Goal: Find contact information: Find contact information

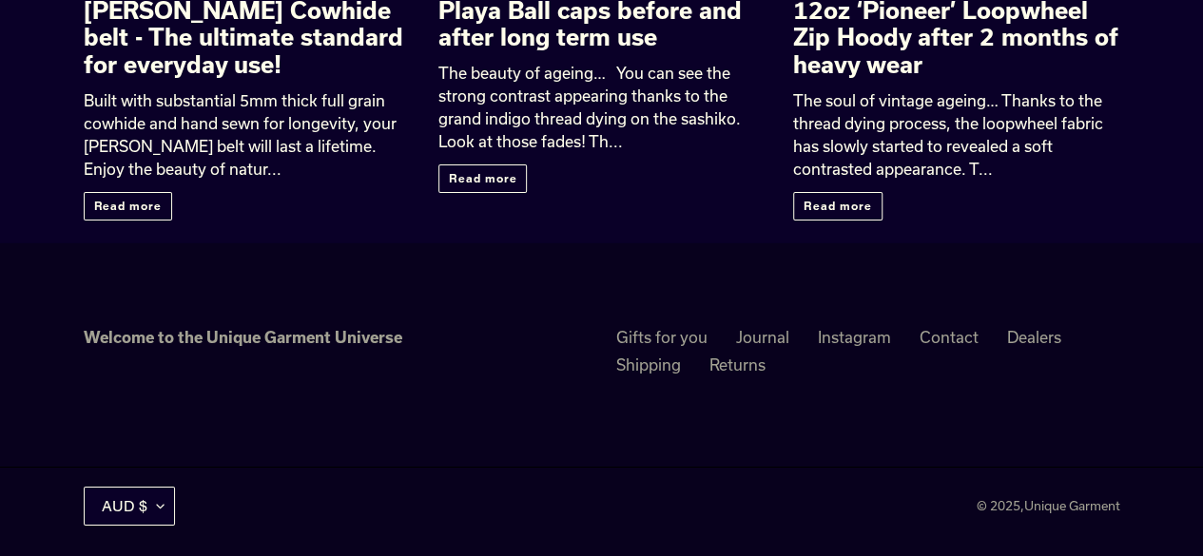
scroll to position [3149, 0]
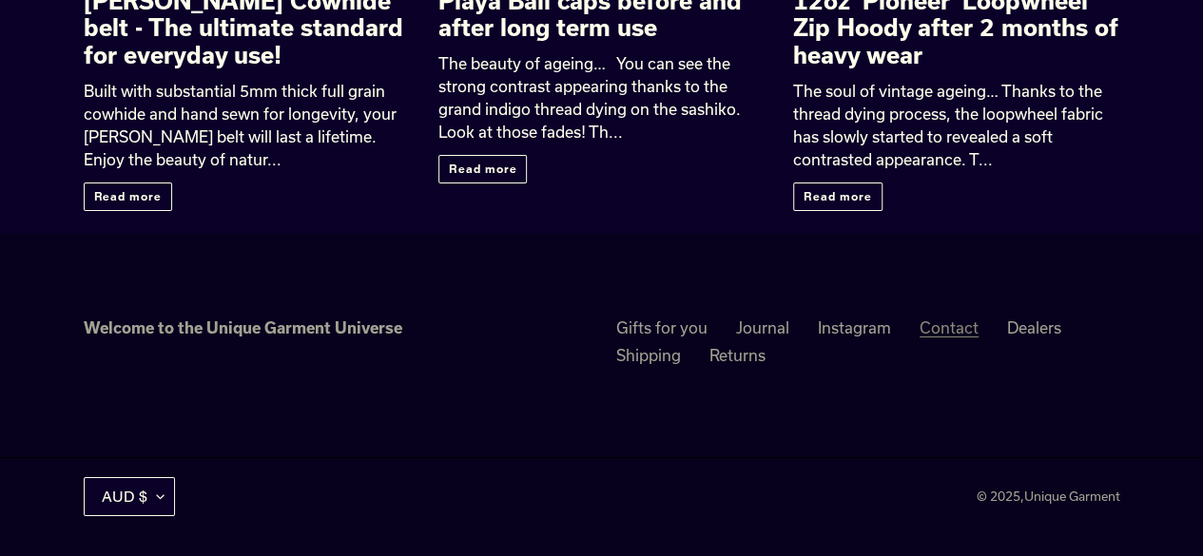
click at [948, 326] on link "Contact" at bounding box center [949, 328] width 59 height 19
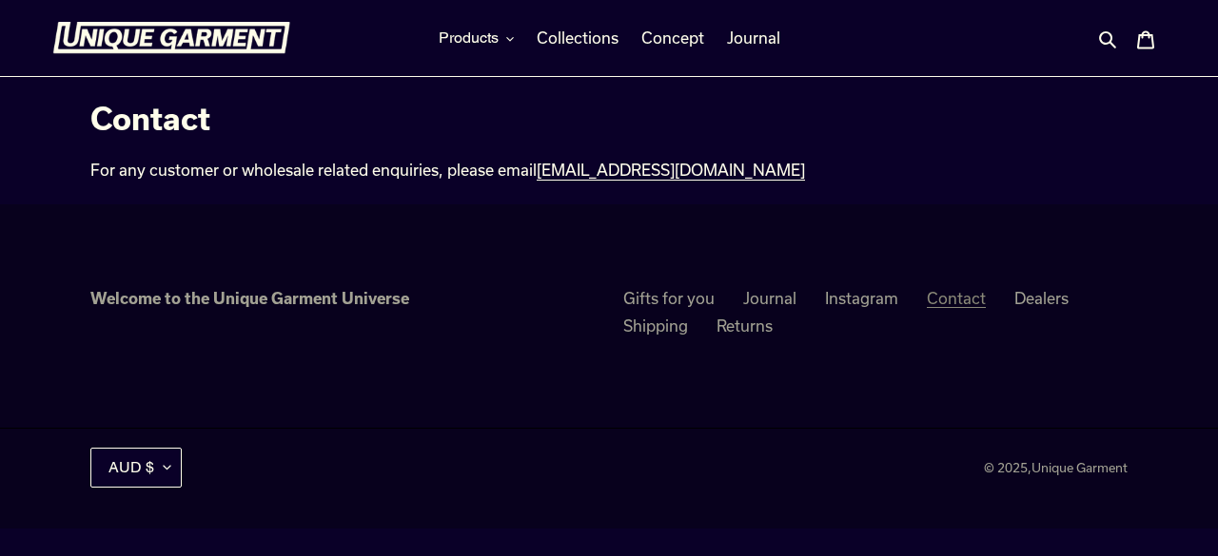
click at [950, 296] on link "Contact" at bounding box center [956, 298] width 59 height 19
drag, startPoint x: 753, startPoint y: 167, endPoint x: 537, endPoint y: 178, distance: 216.2
click at [537, 178] on div "For any customer or wholesale related enquiries, please email info@unique-garme…" at bounding box center [519, 170] width 859 height 23
copy link "info@unique-garment.com"
click at [950, 302] on link "Contact" at bounding box center [956, 298] width 59 height 19
